Goal: Transaction & Acquisition: Register for event/course

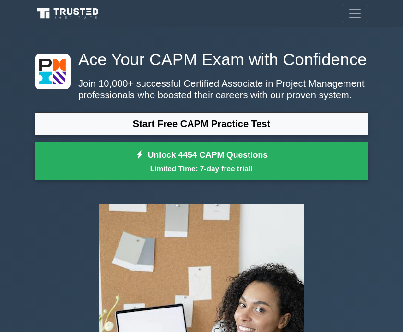
click at [74, 176] on link "Unlock 4454 CAPM Questions Limited Time: 7-day free trial!" at bounding box center [202, 162] width 334 height 38
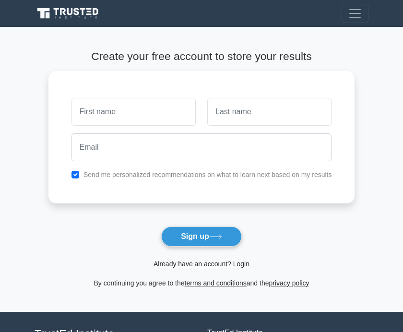
click at [189, 245] on button "Sign up" at bounding box center [201, 237] width 81 height 20
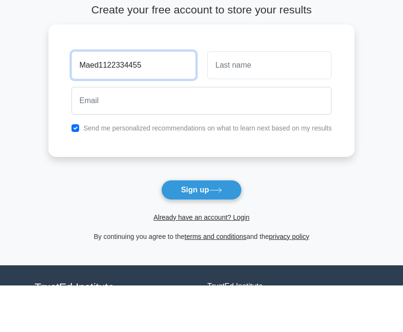
type input "Maed1122334455"
click at [201, 227] on button "Sign up" at bounding box center [201, 237] width 81 height 20
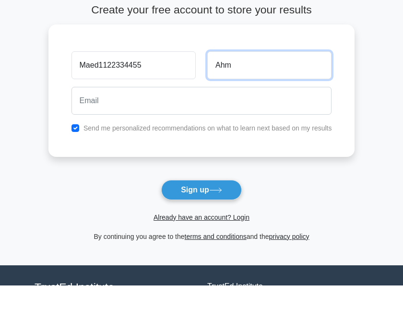
type input "Ahm"
click at [201, 227] on button "Sign up" at bounding box center [201, 237] width 81 height 20
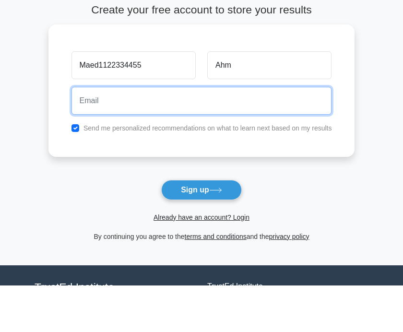
click at [201, 227] on button "Sign up" at bounding box center [201, 237] width 81 height 20
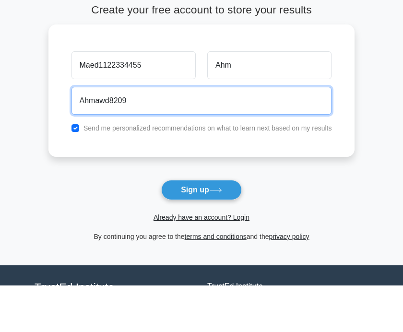
click at [201, 227] on button "Sign up" at bounding box center [201, 237] width 81 height 20
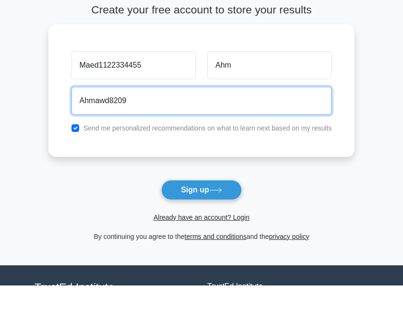
click at [201, 227] on button "Sign up" at bounding box center [201, 237] width 81 height 20
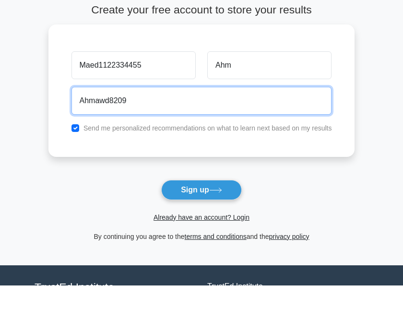
click at [201, 227] on button "Sign up" at bounding box center [201, 237] width 81 height 20
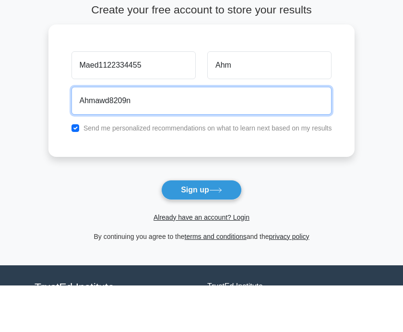
click at [201, 227] on button "Sign up" at bounding box center [201, 237] width 81 height 20
type input "A"
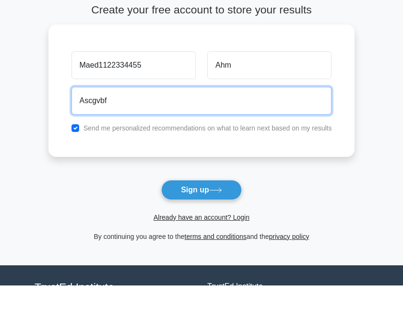
type input "Ascgvbf"
click at [201, 227] on button "Sign up" at bounding box center [201, 237] width 81 height 20
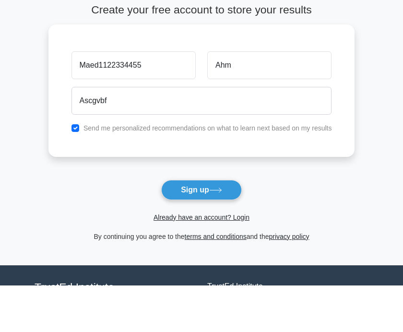
click at [66, 94] on div "Maed1122334455" at bounding box center [134, 112] width 136 height 36
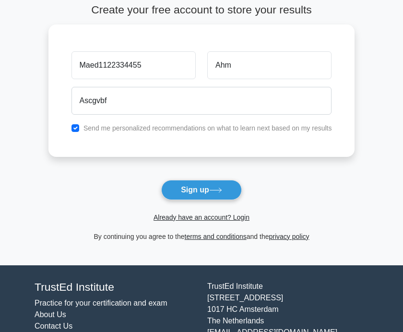
click at [199, 194] on button "Sign up" at bounding box center [201, 190] width 81 height 20
click at [25, 67] on main "Create your free account to store your results Maed1122334455 Ahm Ascgvbf Send …" at bounding box center [201, 122] width 403 height 285
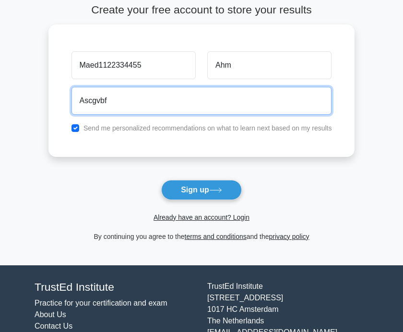
click at [72, 100] on input "Ascgvbf" at bounding box center [202, 101] width 261 height 28
